Goal: Find specific page/section: Find specific page/section

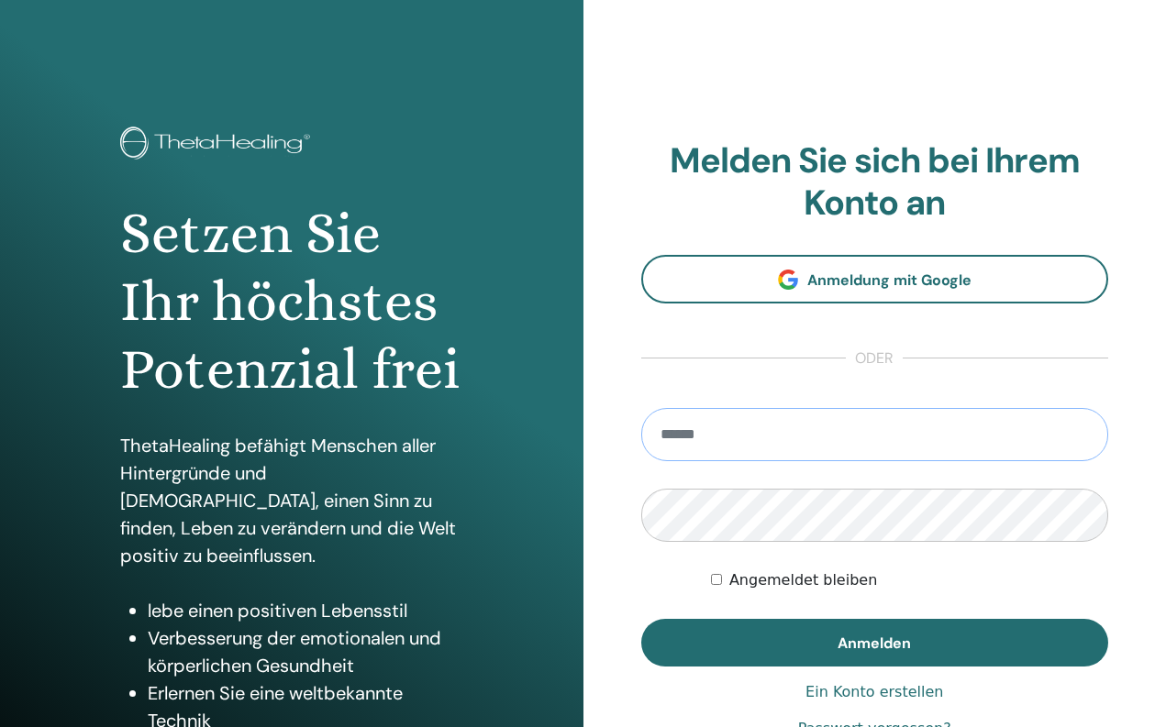
type input "**********"
click at [874, 642] on button "Anmelden" at bounding box center [875, 643] width 468 height 48
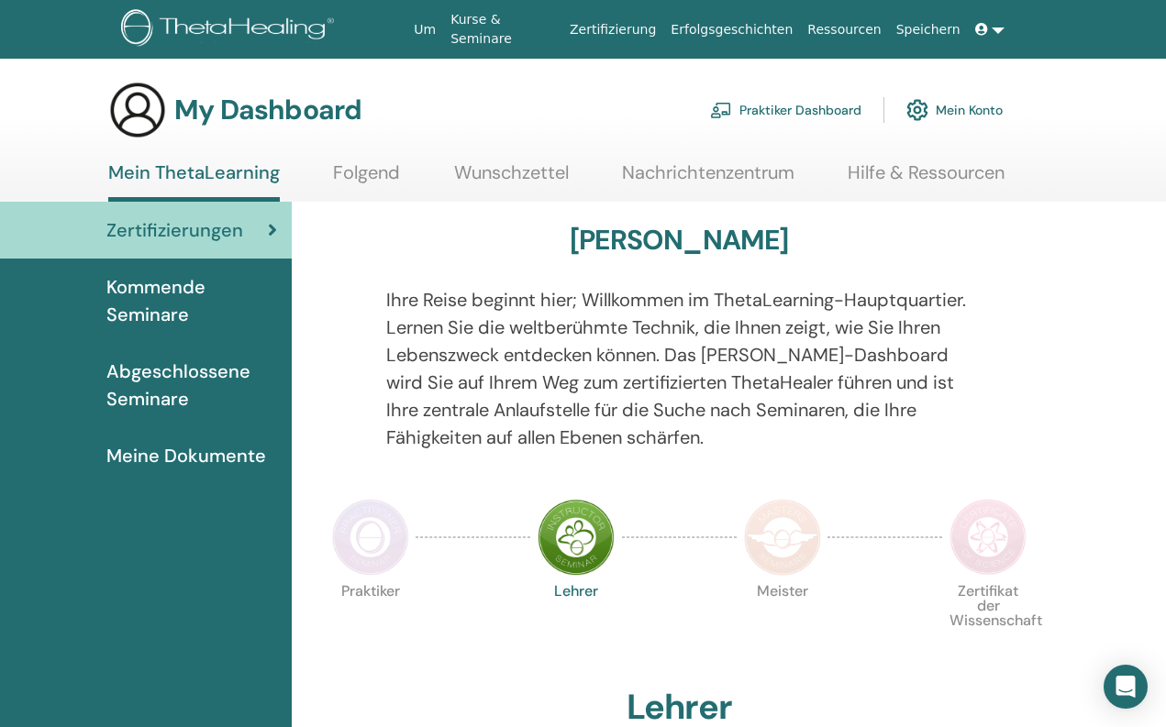
click at [363, 519] on img at bounding box center [370, 537] width 77 height 77
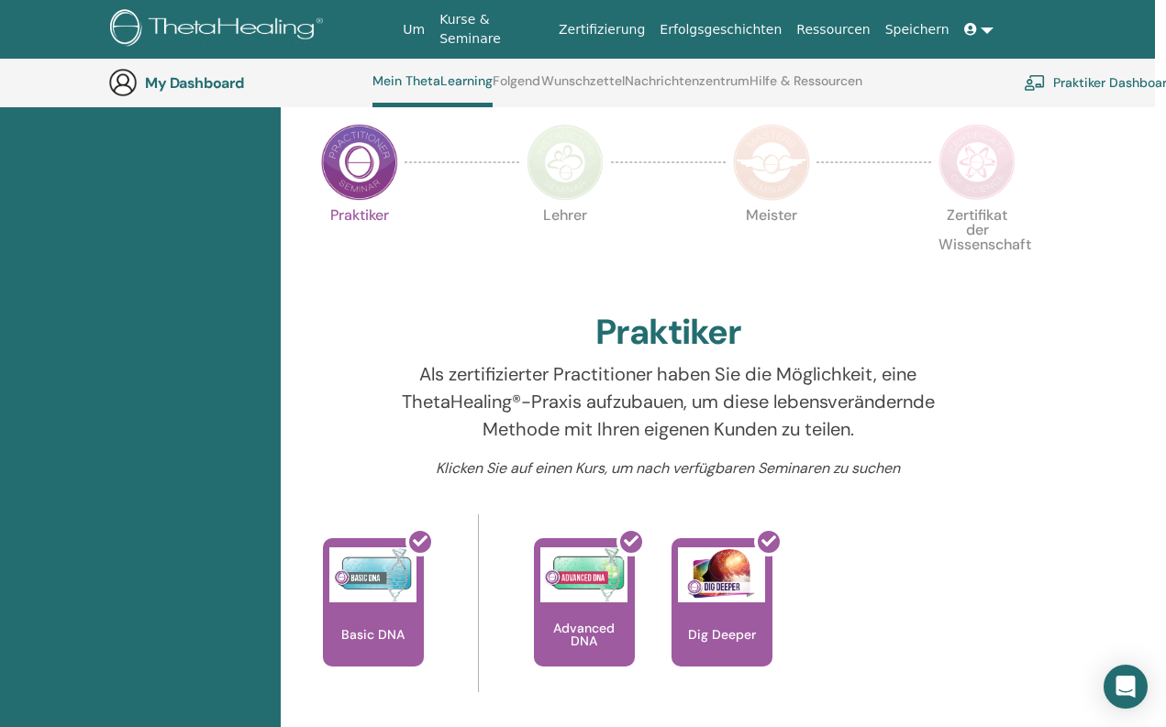
scroll to position [421, 11]
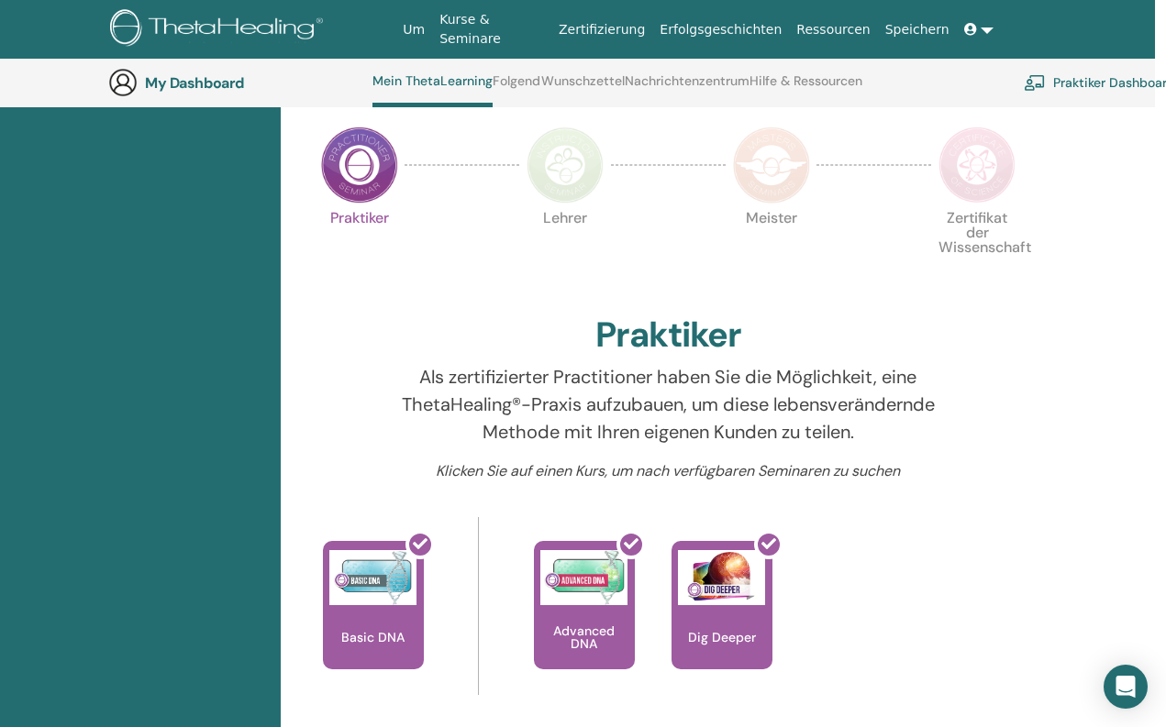
click at [597, 175] on img at bounding box center [565, 165] width 77 height 77
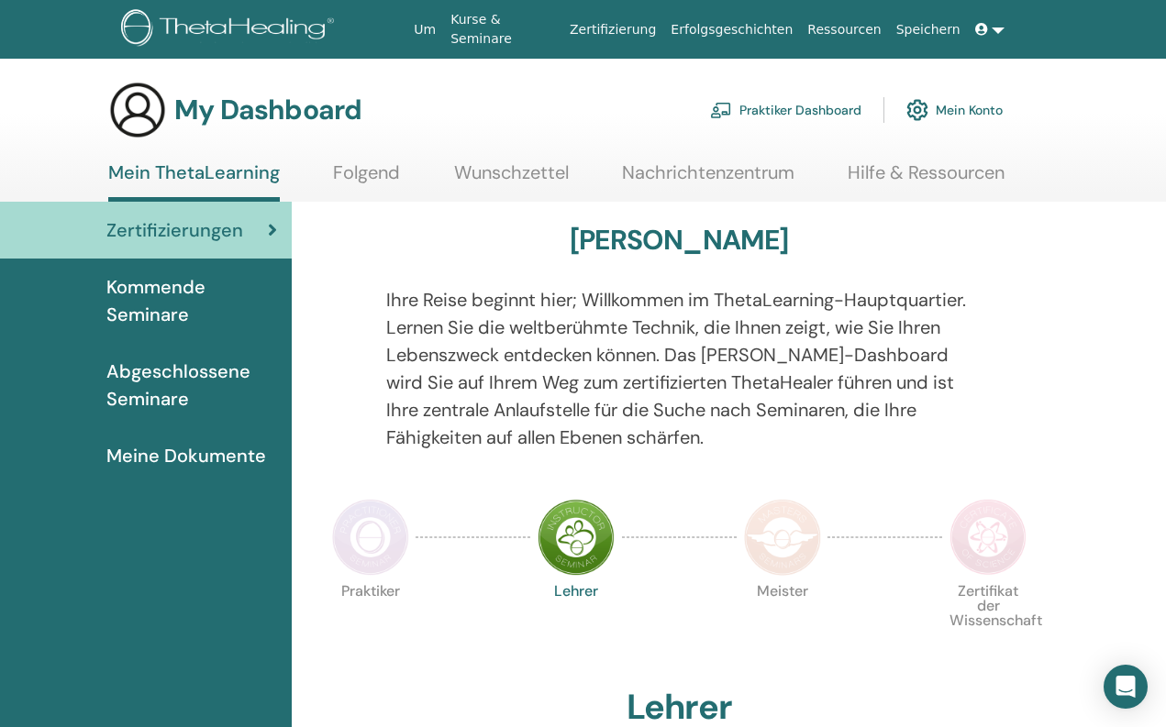
click at [799, 528] on img at bounding box center [782, 537] width 77 height 77
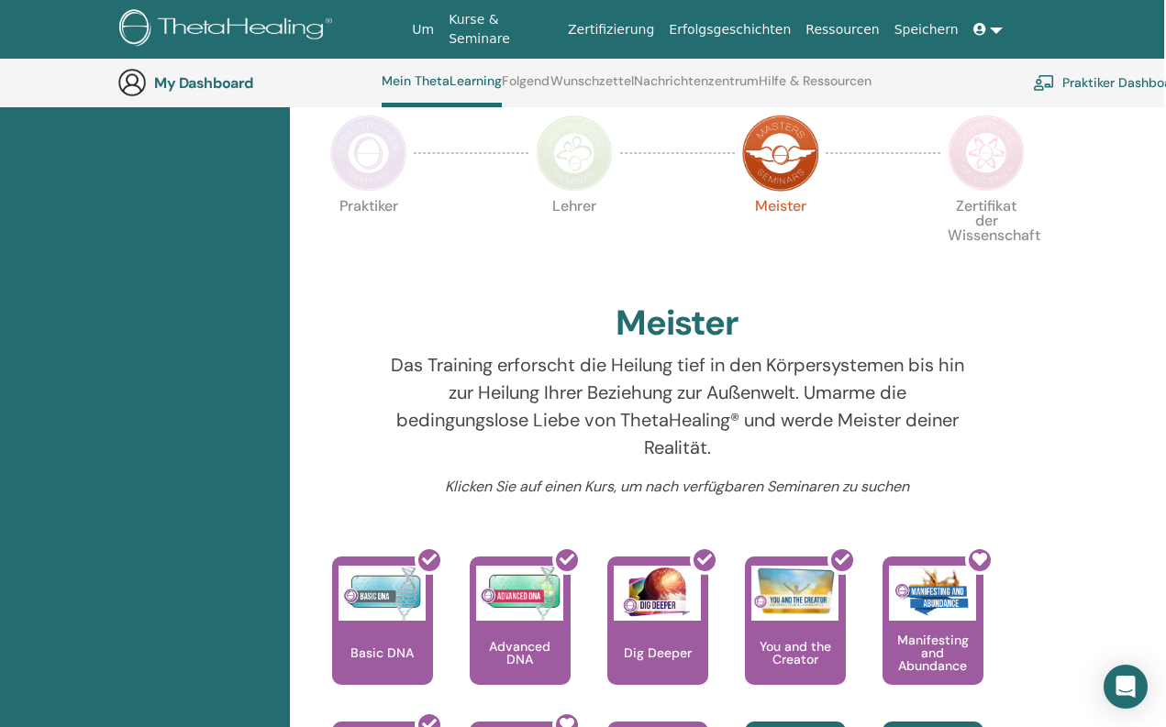
scroll to position [417, 2]
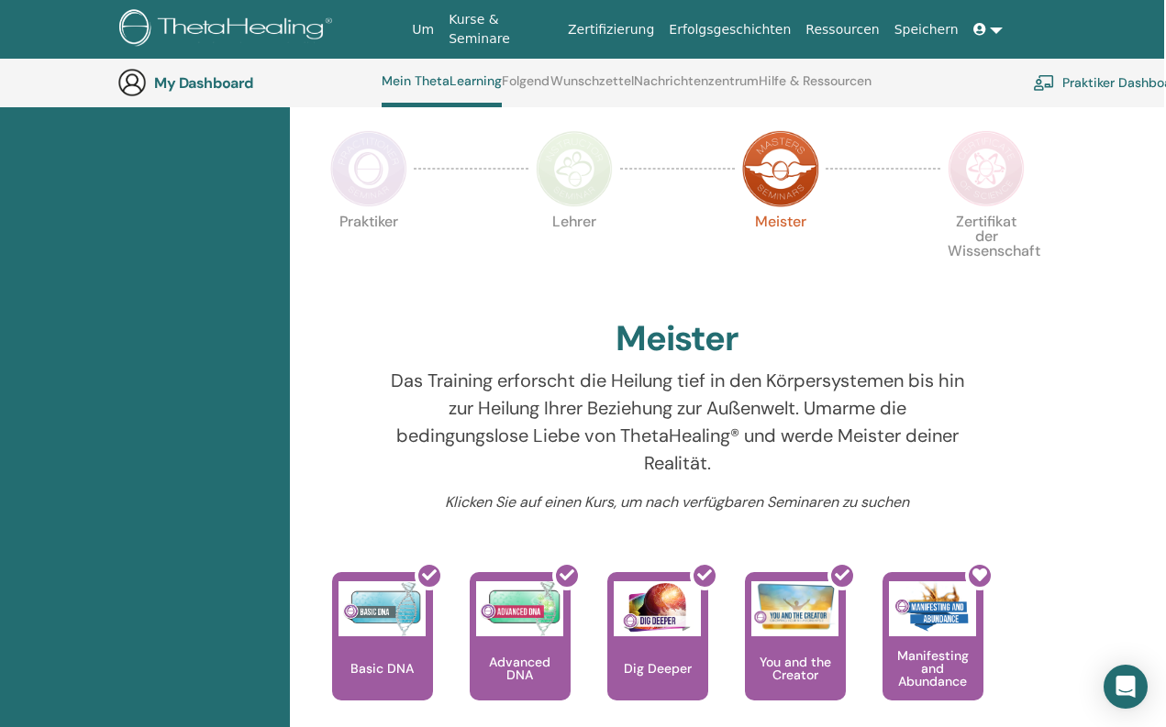
click at [1018, 168] on img at bounding box center [986, 168] width 77 height 77
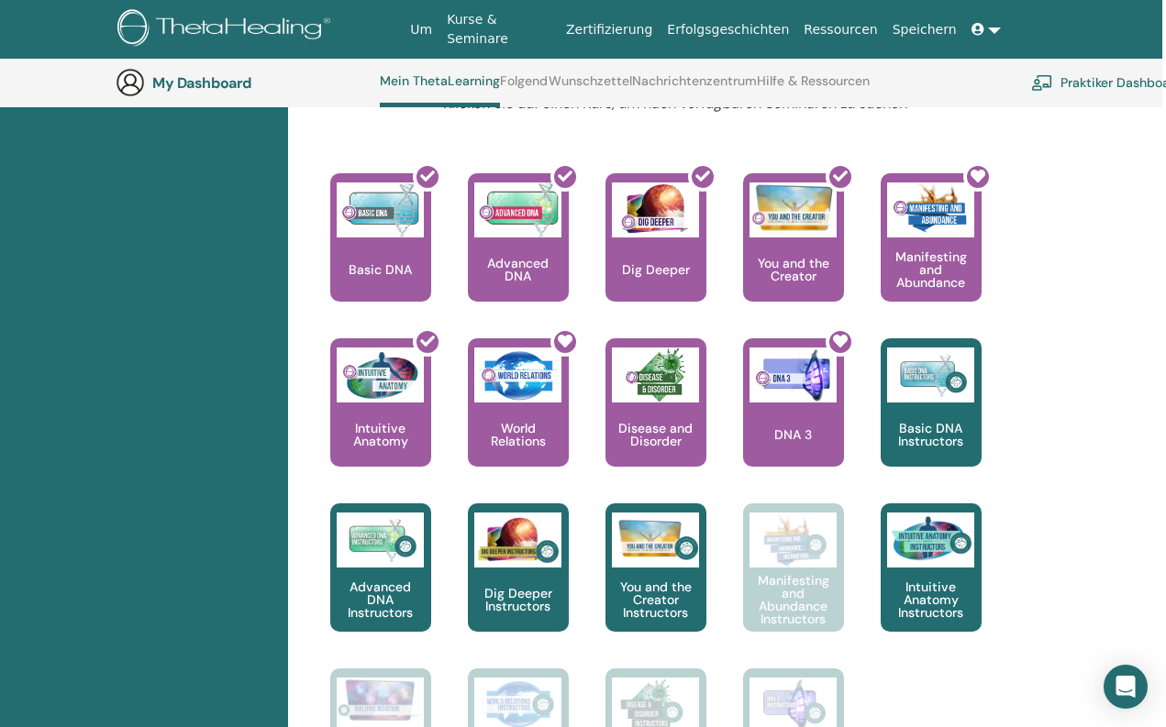
scroll to position [790, 4]
